Goal: Information Seeking & Learning: Learn about a topic

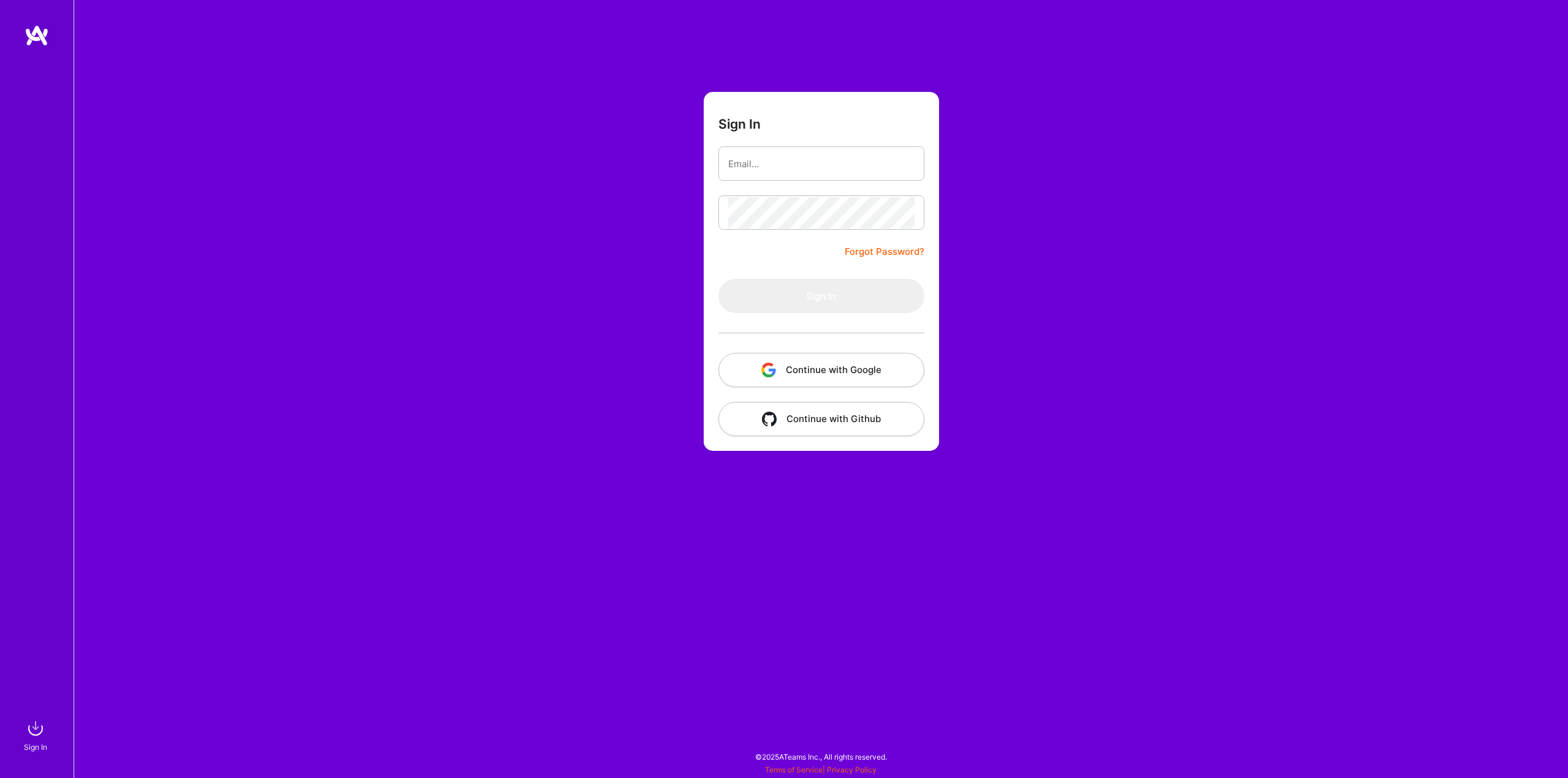
drag, startPoint x: 760, startPoint y: 181, endPoint x: 766, endPoint y: 168, distance: 14.3
click at [761, 179] on div at bounding box center [820, 164] width 206 height 34
click at [766, 165] on input "email" at bounding box center [820, 164] width 186 height 31
type input "[EMAIL_ADDRESS][DOMAIN_NAME]"
click at [793, 290] on button "Sign In" at bounding box center [820, 296] width 206 height 34
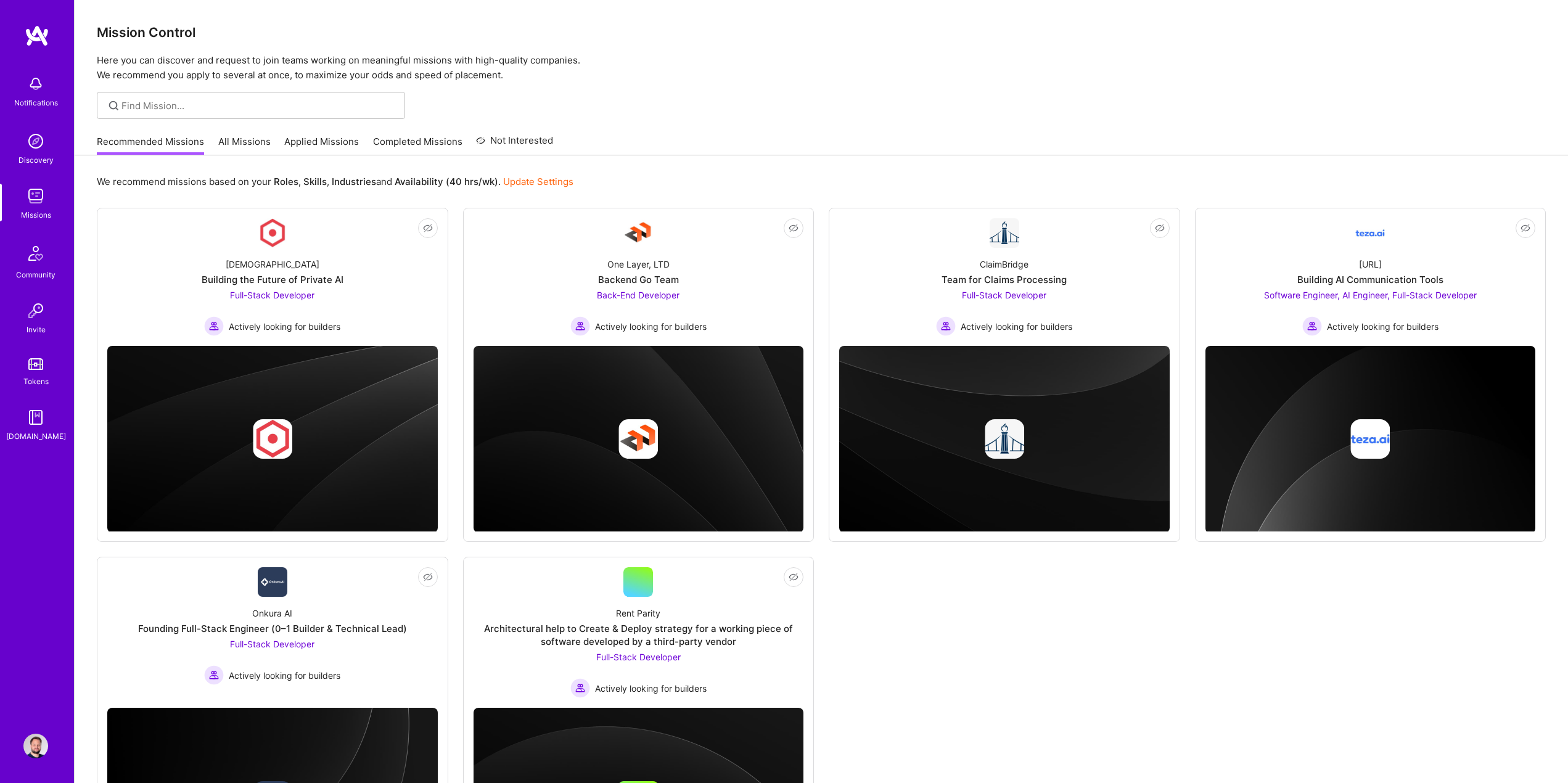
scroll to position [61, 0]
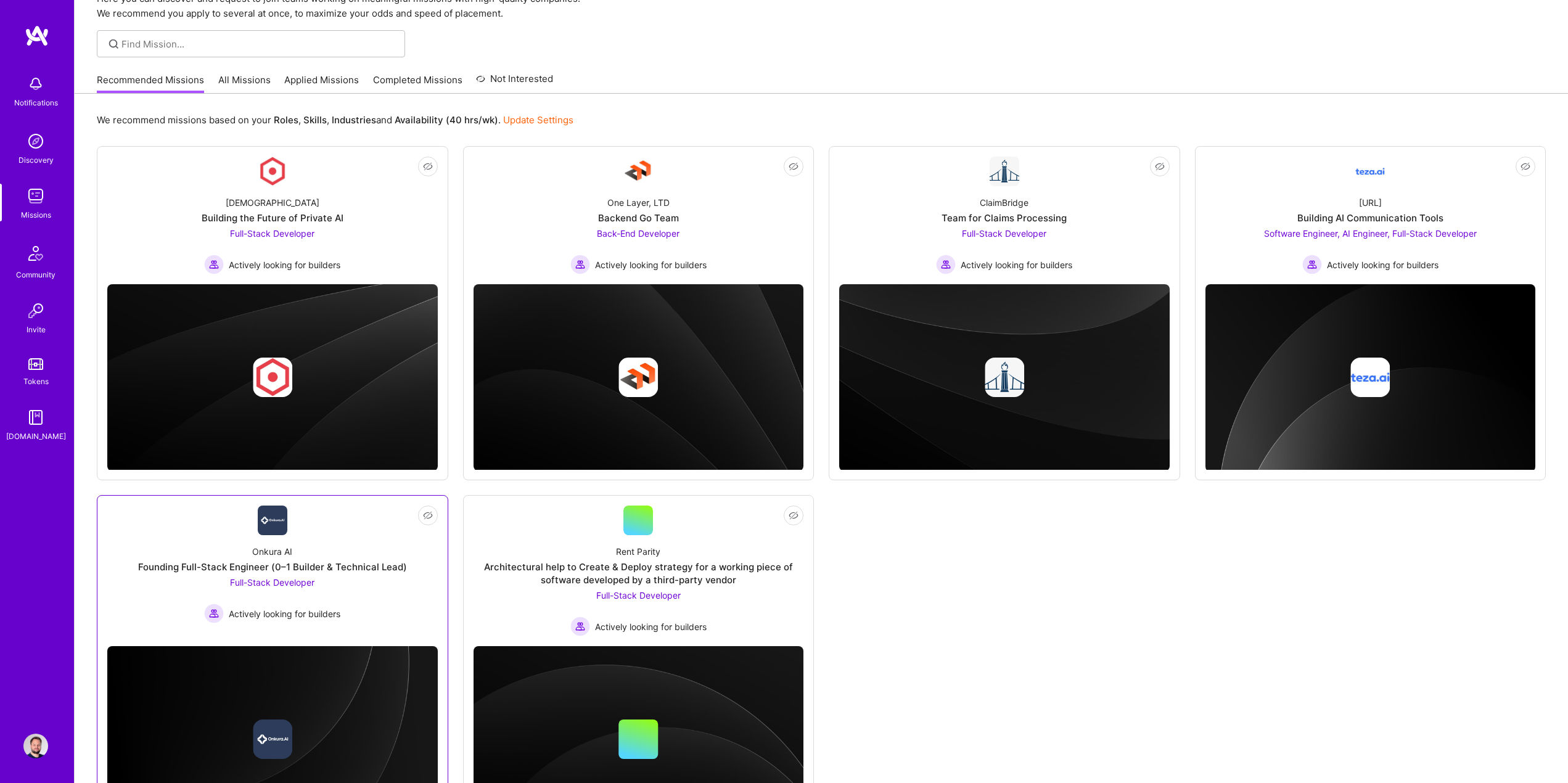
click at [280, 546] on div "Onkura AI" at bounding box center [272, 552] width 40 height 13
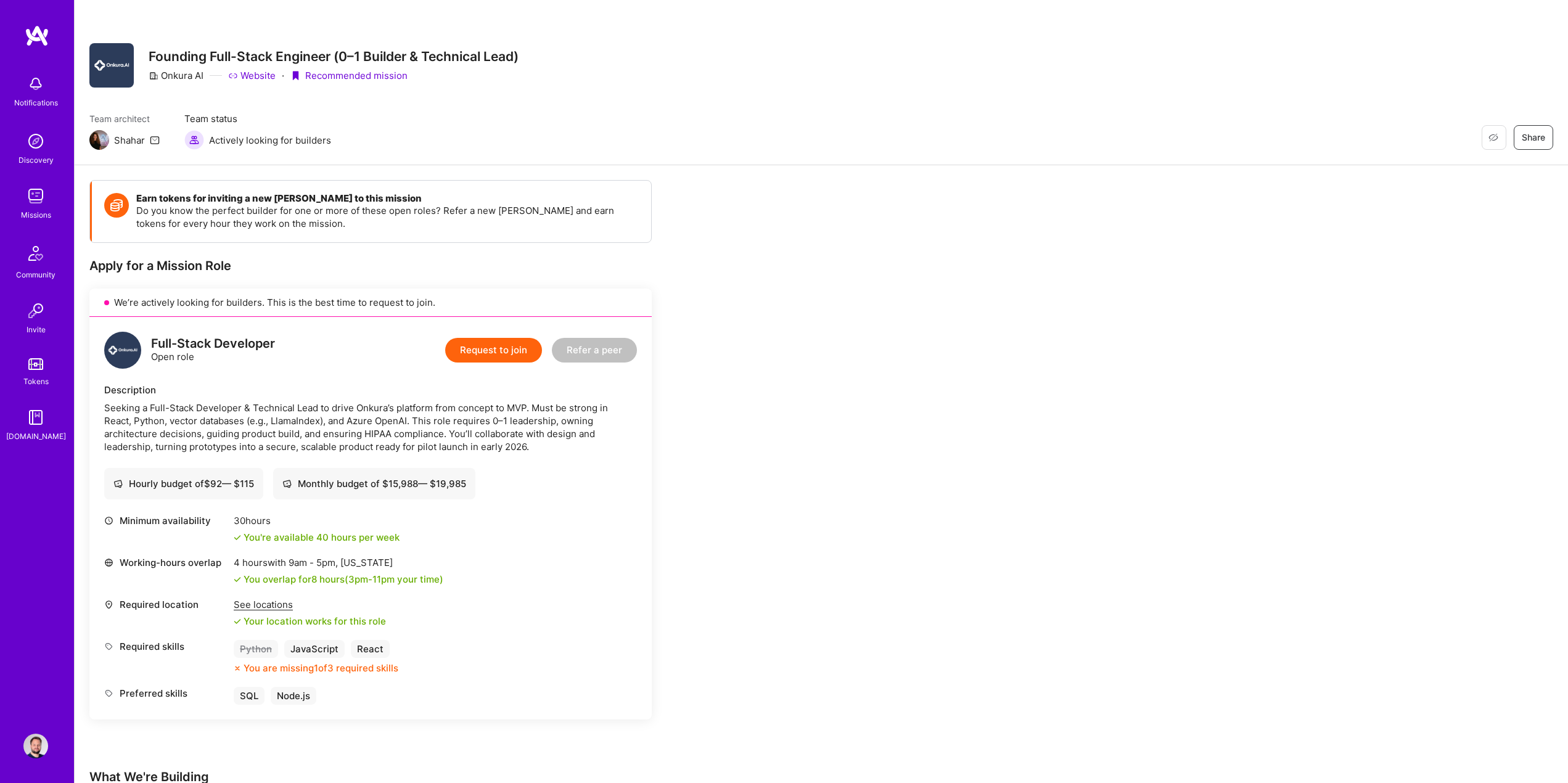
drag, startPoint x: 163, startPoint y: 72, endPoint x: 204, endPoint y: 79, distance: 41.6
click at [204, 79] on div "Onkura AI Website · Recommended mission" at bounding box center [333, 75] width 370 height 13
click at [174, 80] on div "Onkura AI" at bounding box center [175, 75] width 55 height 13
click at [245, 76] on link "Website" at bounding box center [251, 75] width 48 height 13
drag, startPoint x: 164, startPoint y: 73, endPoint x: 203, endPoint y: 74, distance: 39.0
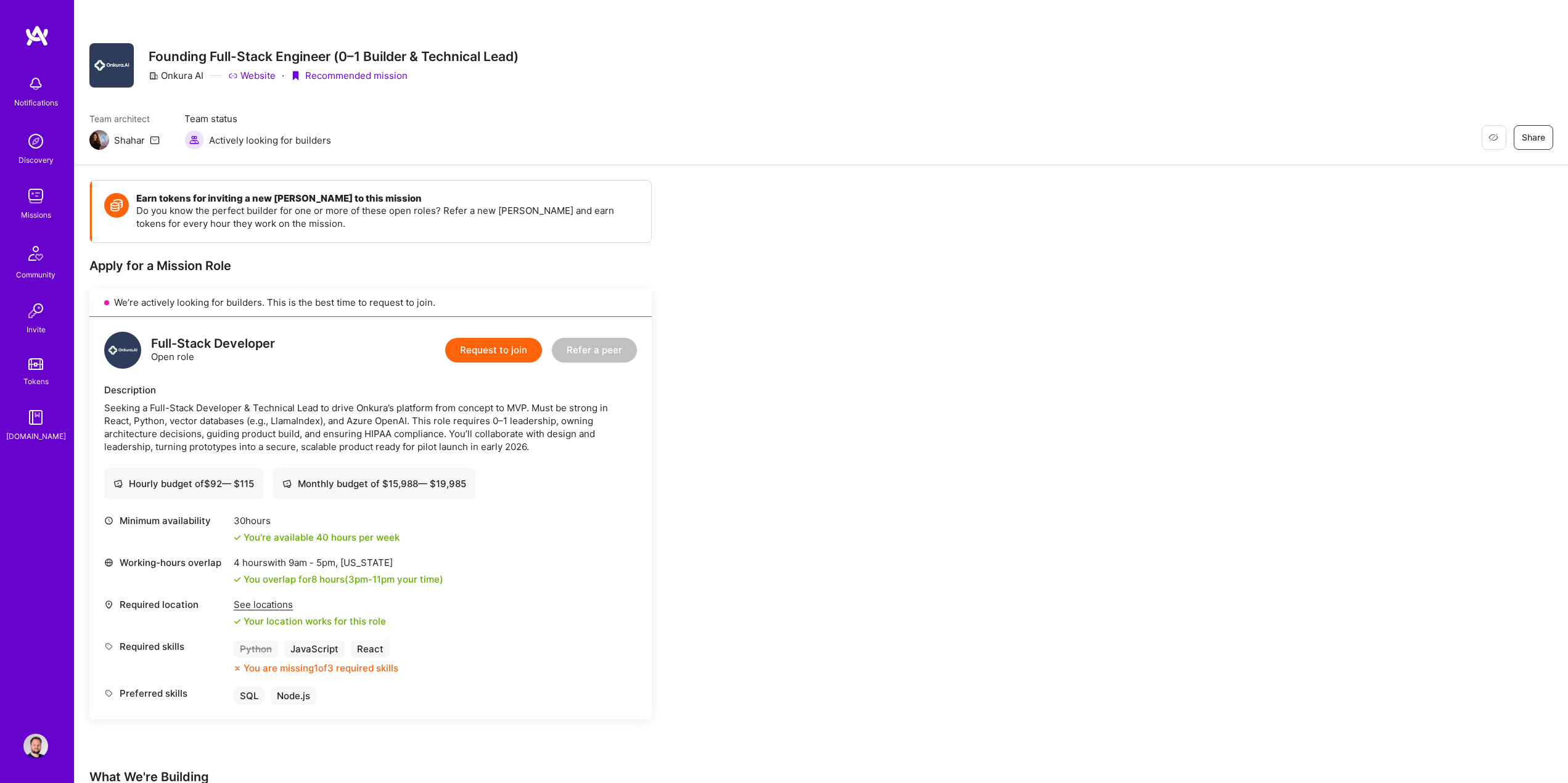
click at [203, 74] on div "Onkura AI" at bounding box center [175, 75] width 55 height 13
click at [170, 77] on div "Onkura AI" at bounding box center [175, 75] width 55 height 13
copy div "Onkura AI"
